Goal: Information Seeking & Learning: Learn about a topic

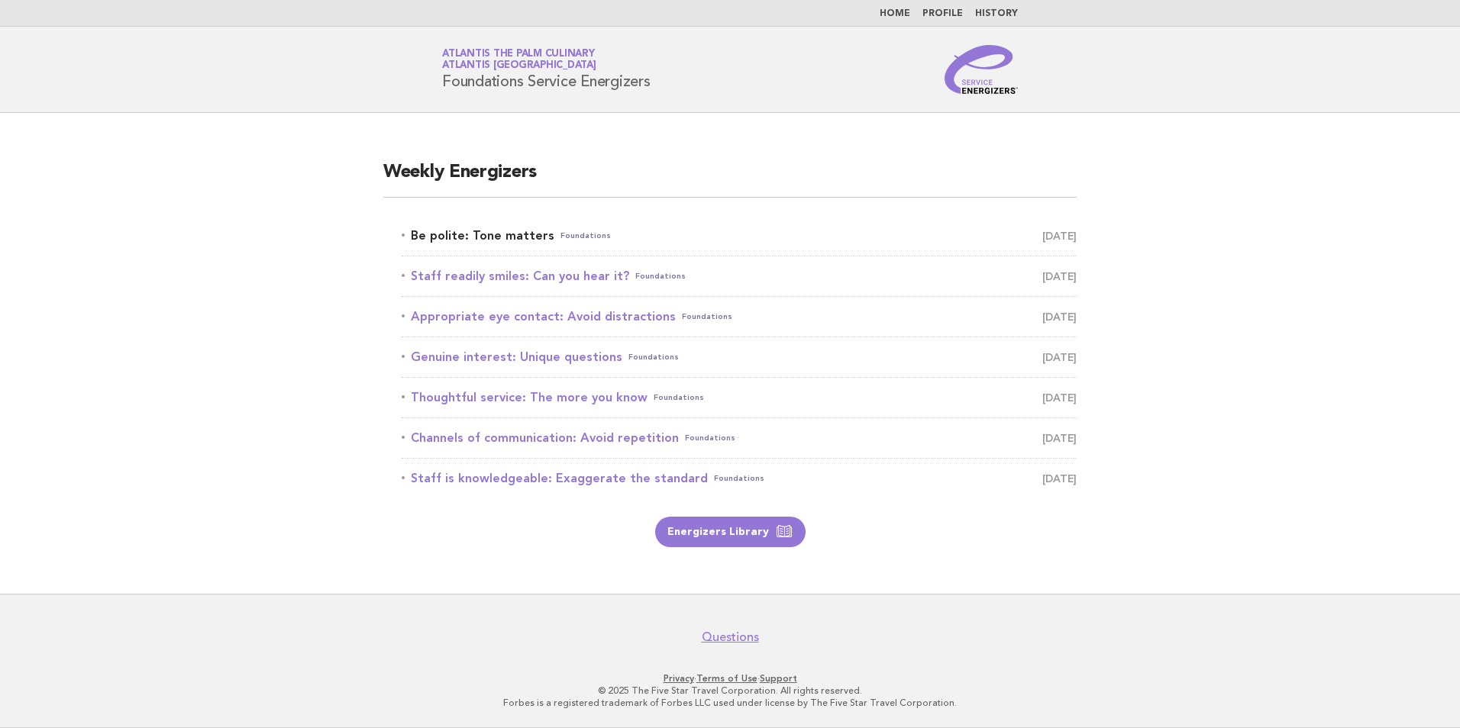
click at [507, 233] on link "Be polite: Tone matters Foundations [DATE]" at bounding box center [739, 235] width 675 height 21
click at [502, 236] on link "Be polite: Tone matters Foundations September 20" at bounding box center [739, 235] width 675 height 21
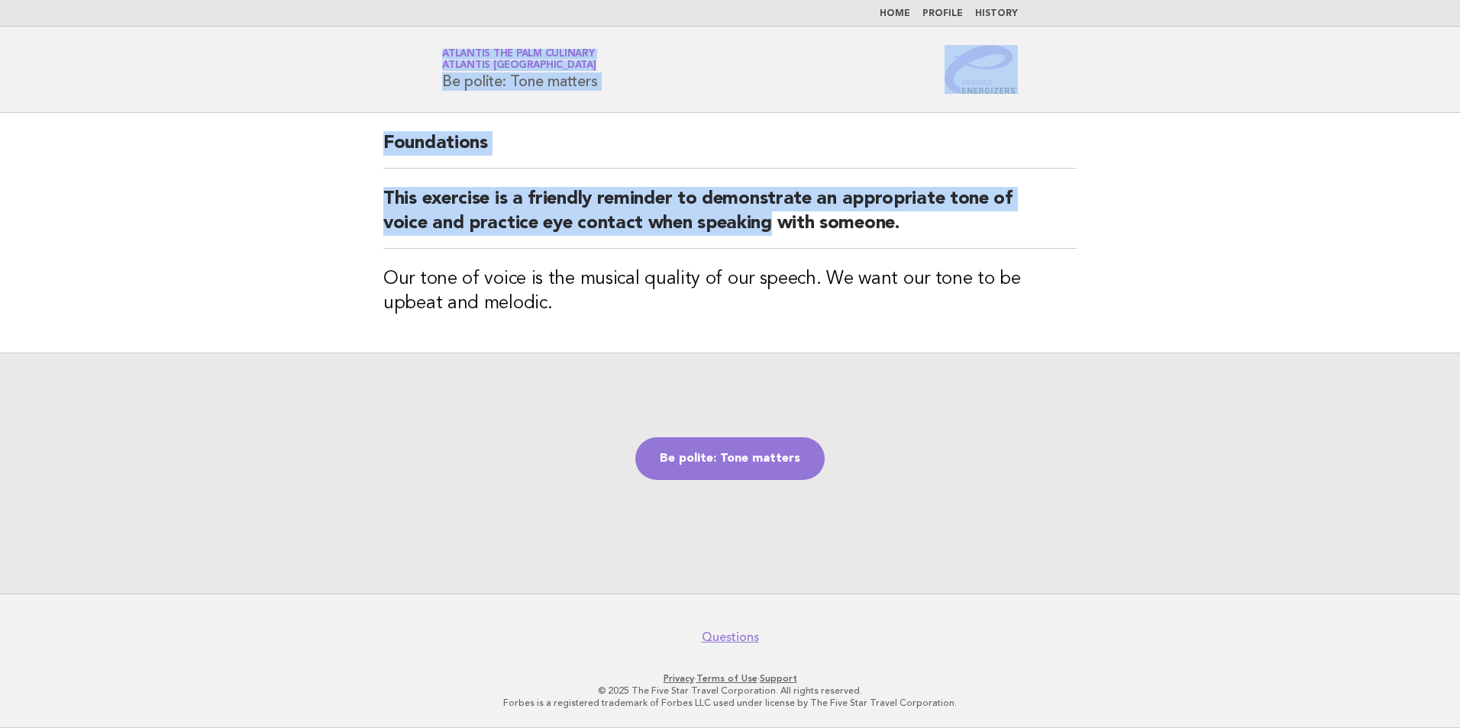
drag, startPoint x: 346, startPoint y: 31, endPoint x: 767, endPoint y: 237, distance: 468.5
click at [767, 237] on body "Home Profile History Service Energizers Atlantis The Palm Culinary Atlantis Dub…" at bounding box center [730, 364] width 1460 height 728
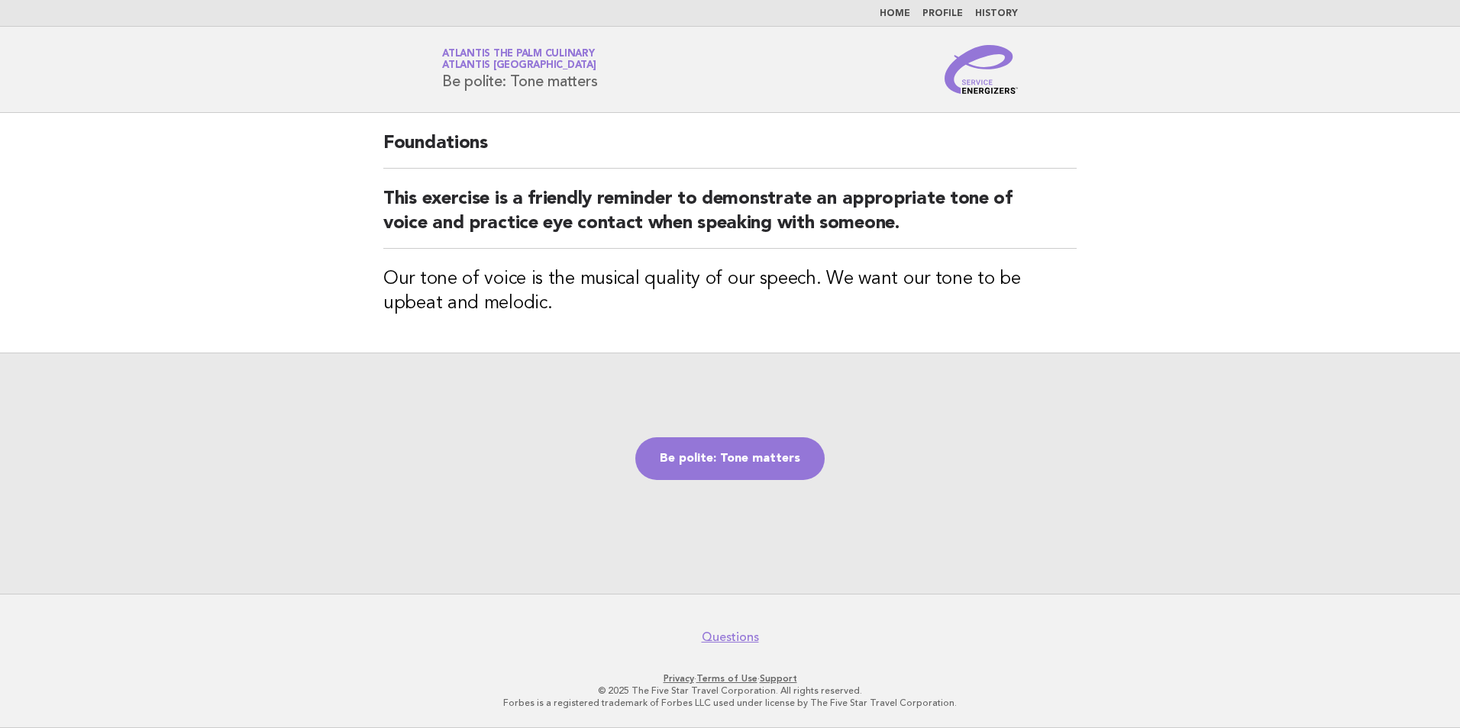
drag, startPoint x: 767, startPoint y: 237, endPoint x: 845, endPoint y: 294, distance: 97.3
click at [845, 294] on h3 "Our tone of voice is the musical quality of our speech. We want our tone to be …" at bounding box center [729, 291] width 693 height 49
click at [715, 455] on link "Be polite: Tone matters" at bounding box center [729, 459] width 189 height 43
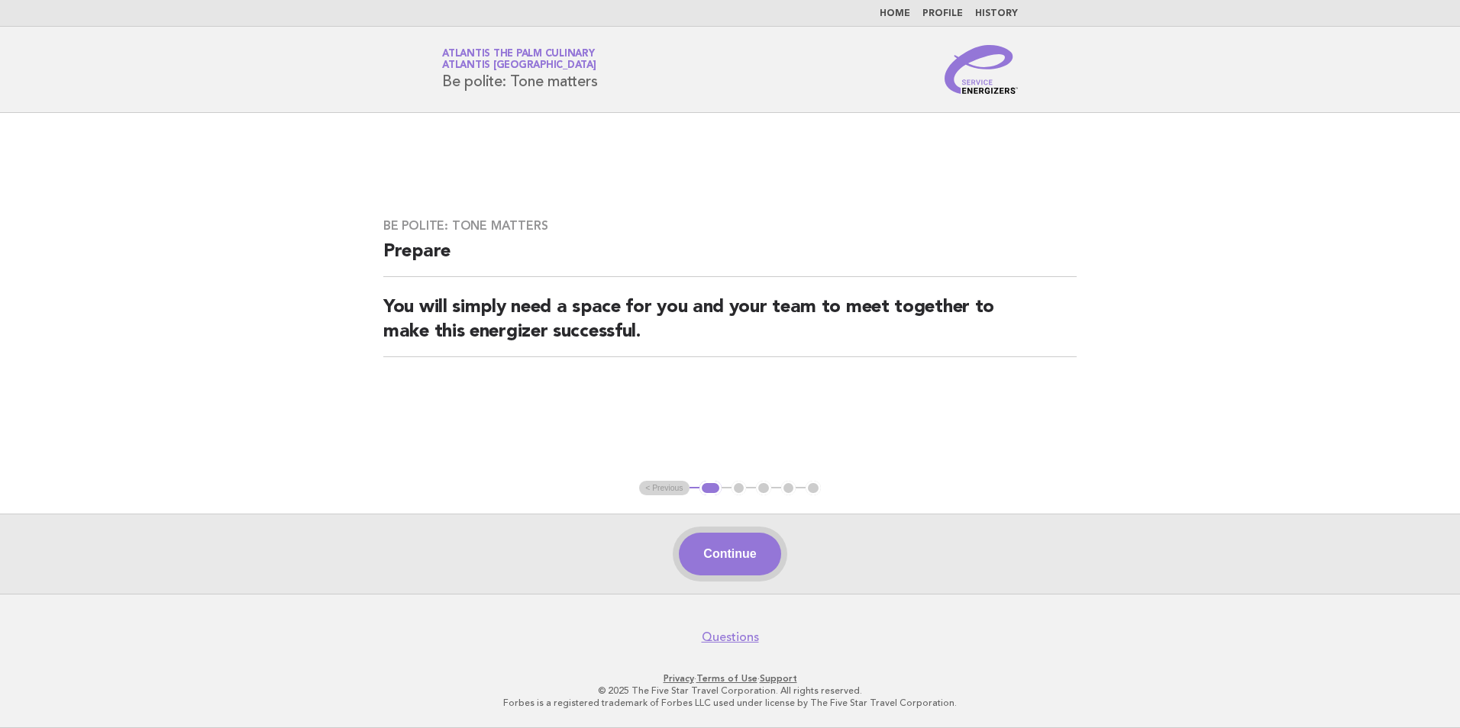
click at [728, 557] on button "Continue" at bounding box center [730, 554] width 102 height 43
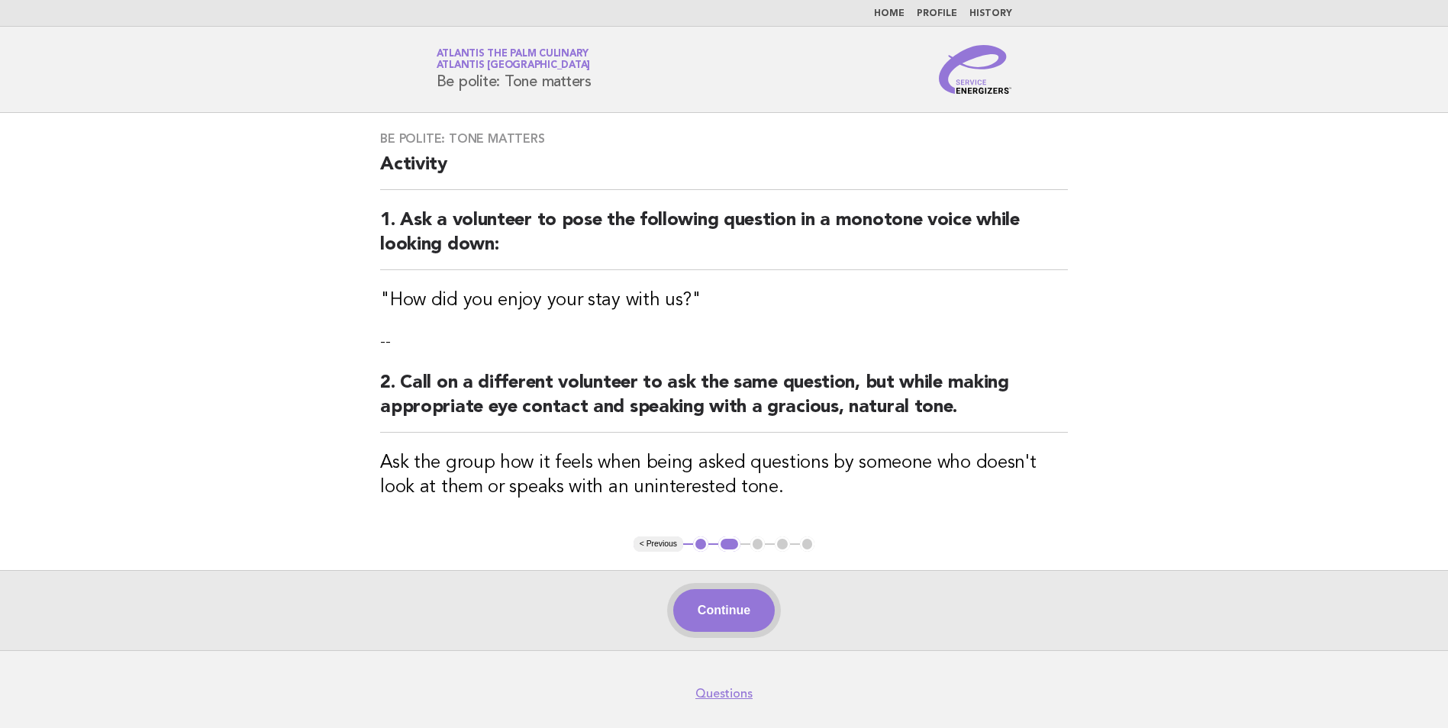
click at [753, 599] on button "Continue" at bounding box center [724, 610] width 102 height 43
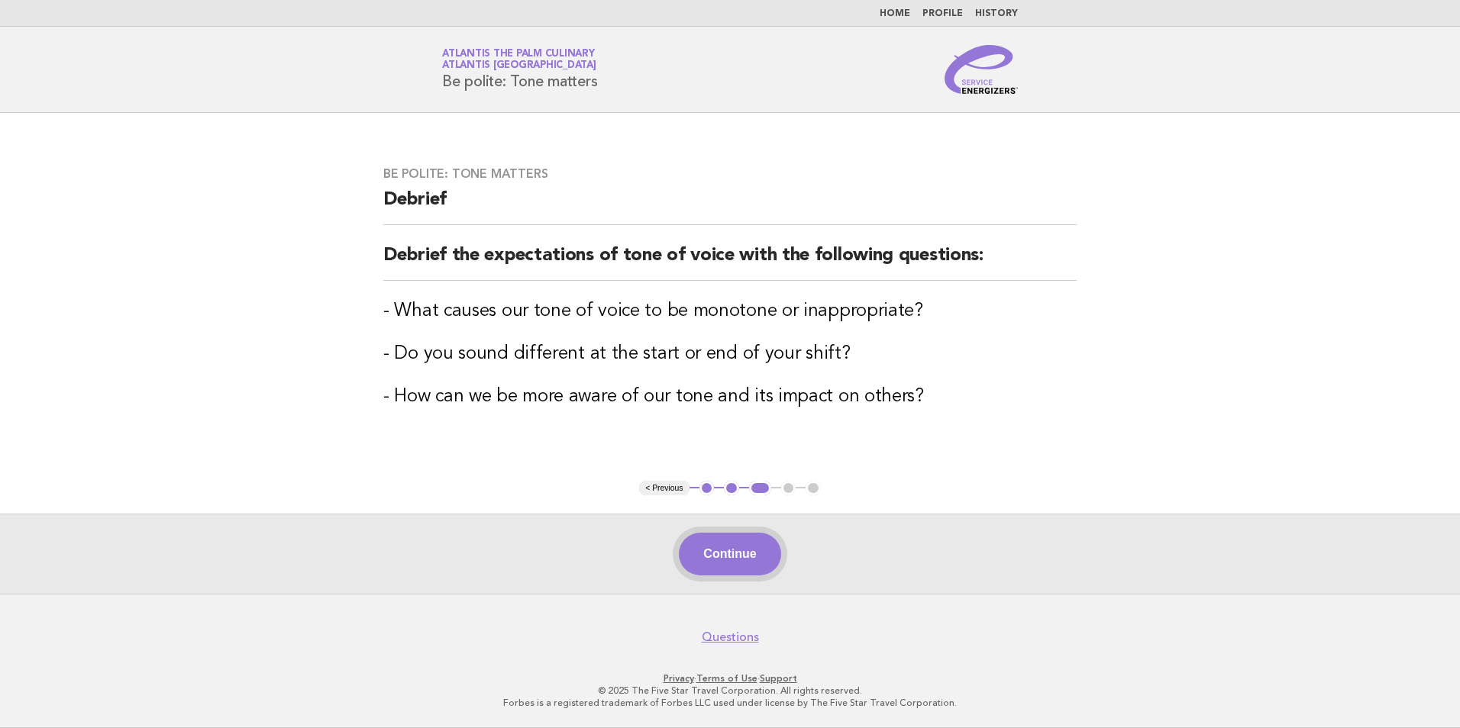
click at [742, 546] on button "Continue" at bounding box center [730, 554] width 102 height 43
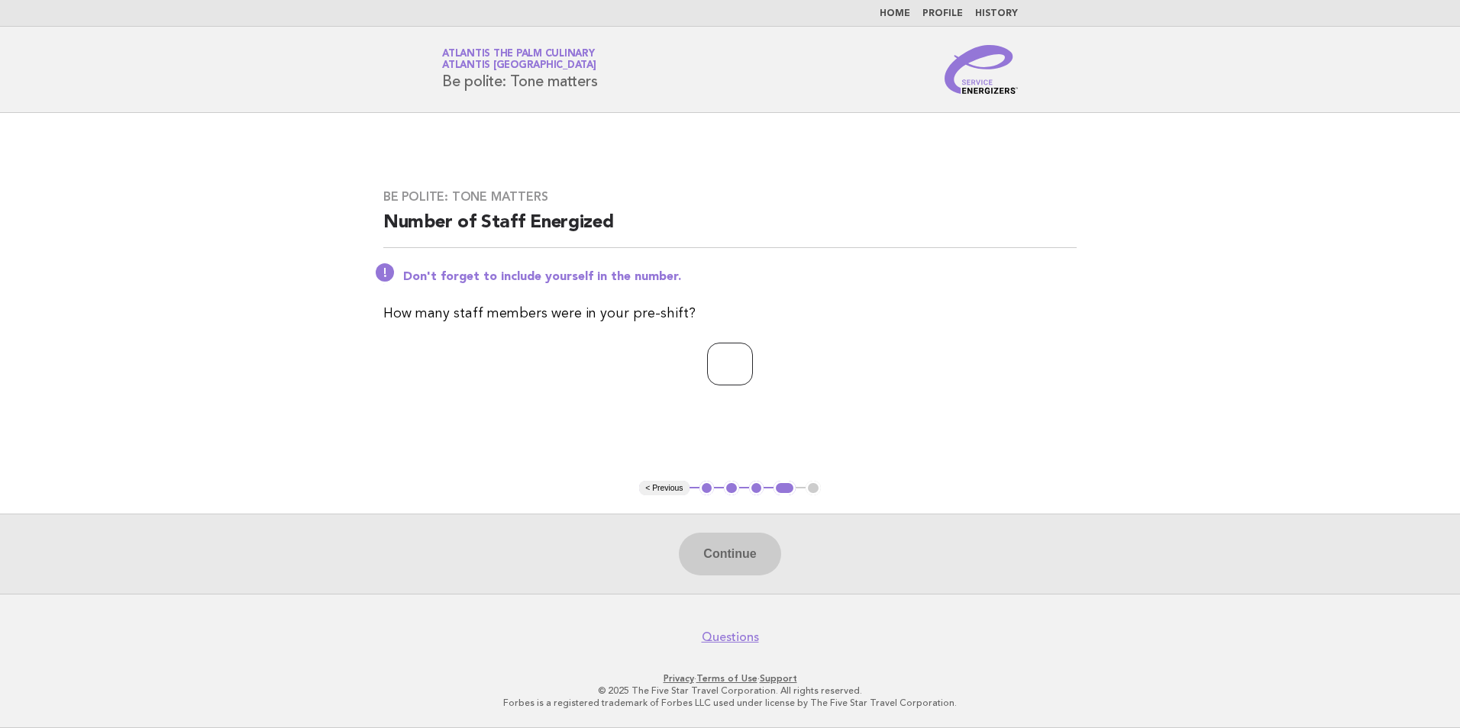
click at [729, 367] on input "number" at bounding box center [730, 364] width 46 height 43
type input "*"
click at [733, 551] on button "Continue" at bounding box center [730, 554] width 102 height 43
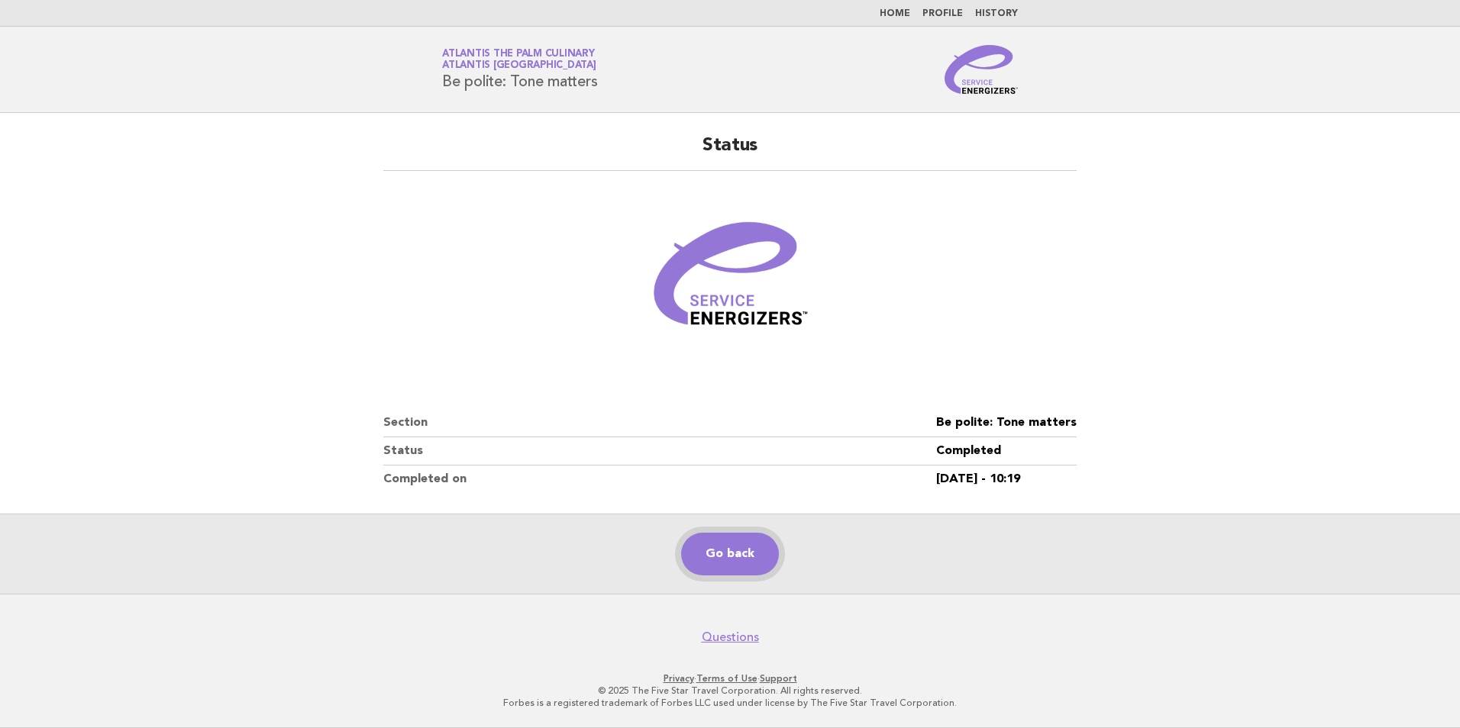
click at [714, 555] on link "Go back" at bounding box center [730, 554] width 98 height 43
